Goal: Book appointment/travel/reservation

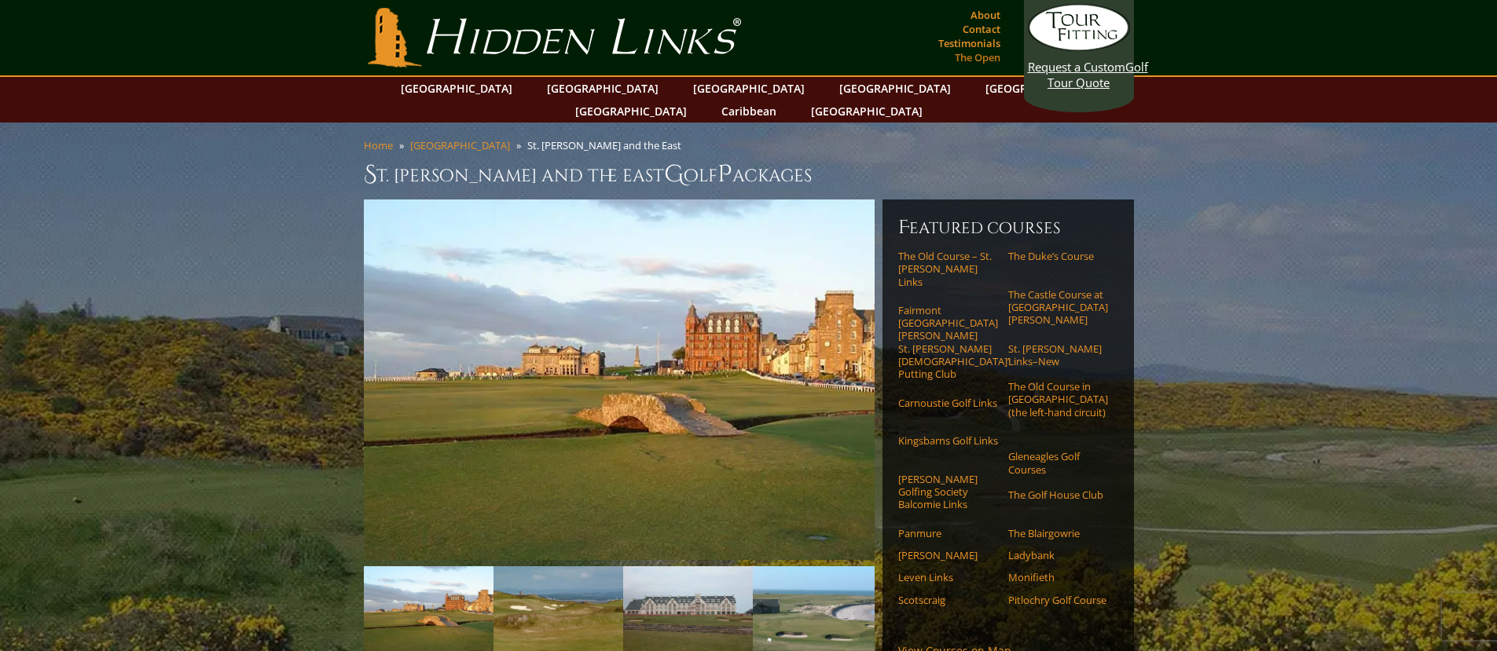
click at [995, 57] on link "The Open" at bounding box center [977, 57] width 53 height 22
